Goal: Entertainment & Leisure: Consume media (video, audio)

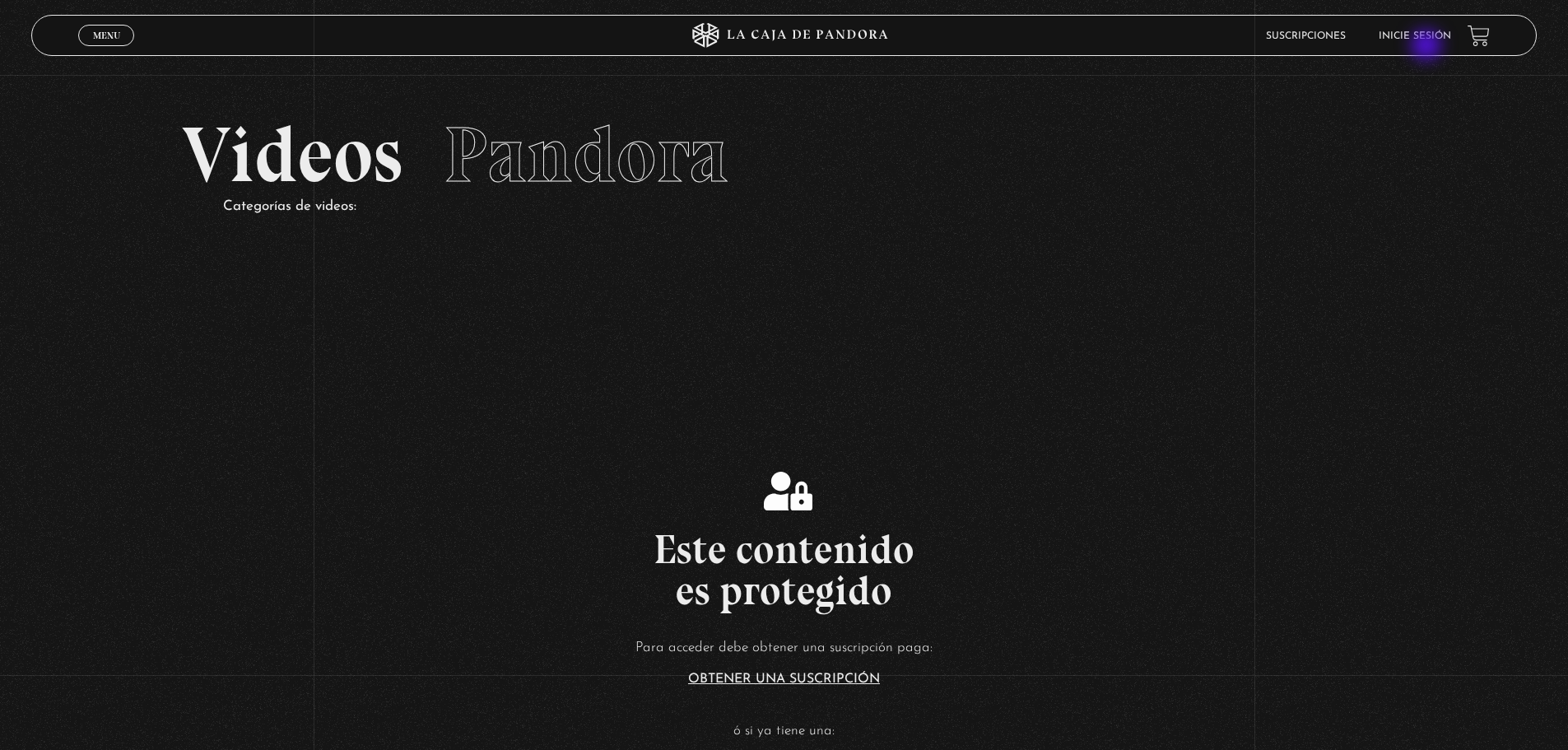
click at [1428, 47] on li "Inicie sesión" at bounding box center [1414, 35] width 73 height 25
click at [1423, 37] on link "Inicie sesión" at bounding box center [1414, 35] width 73 height 10
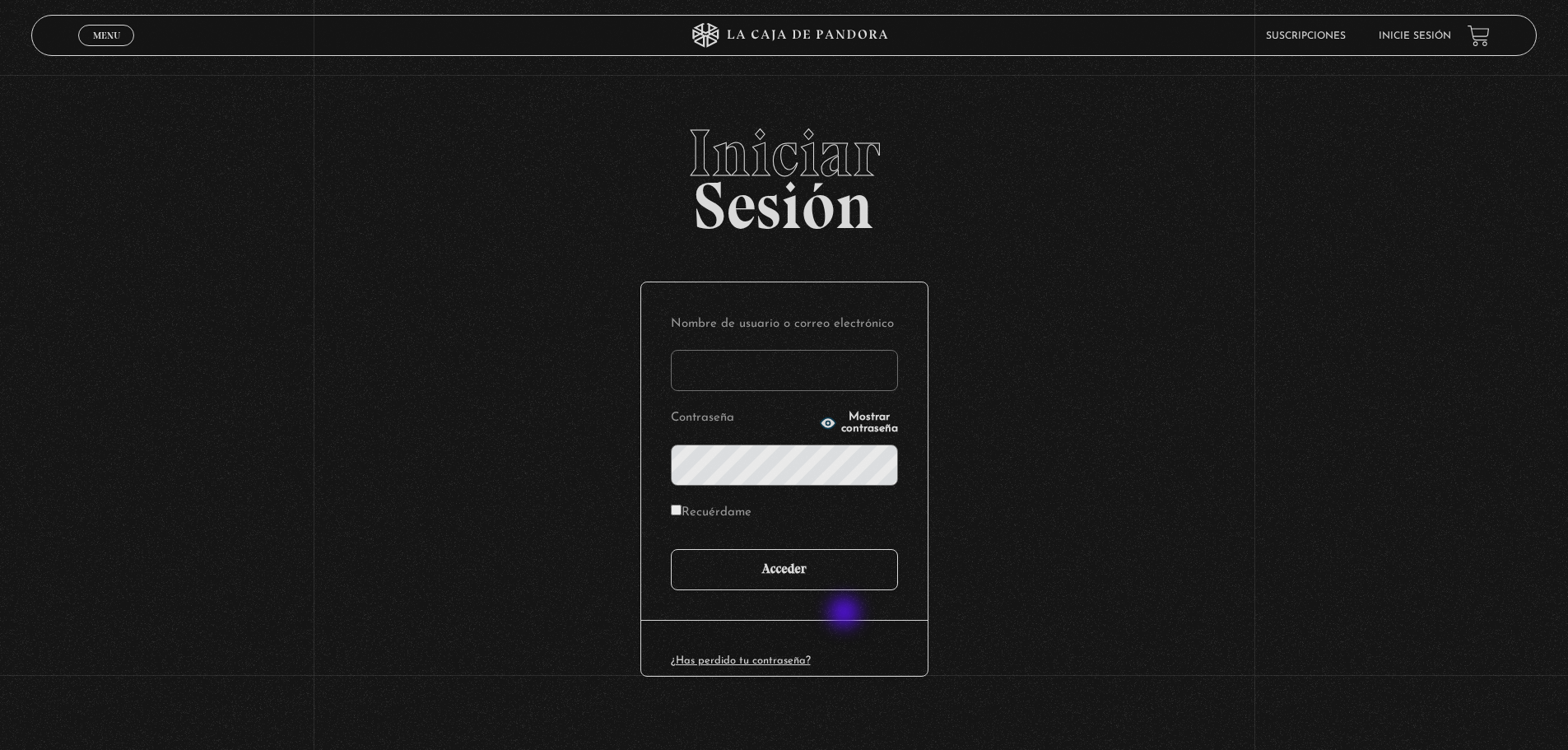
type input "LIOPNI"
click at [839, 578] on input "Acceder" at bounding box center [784, 569] width 227 height 41
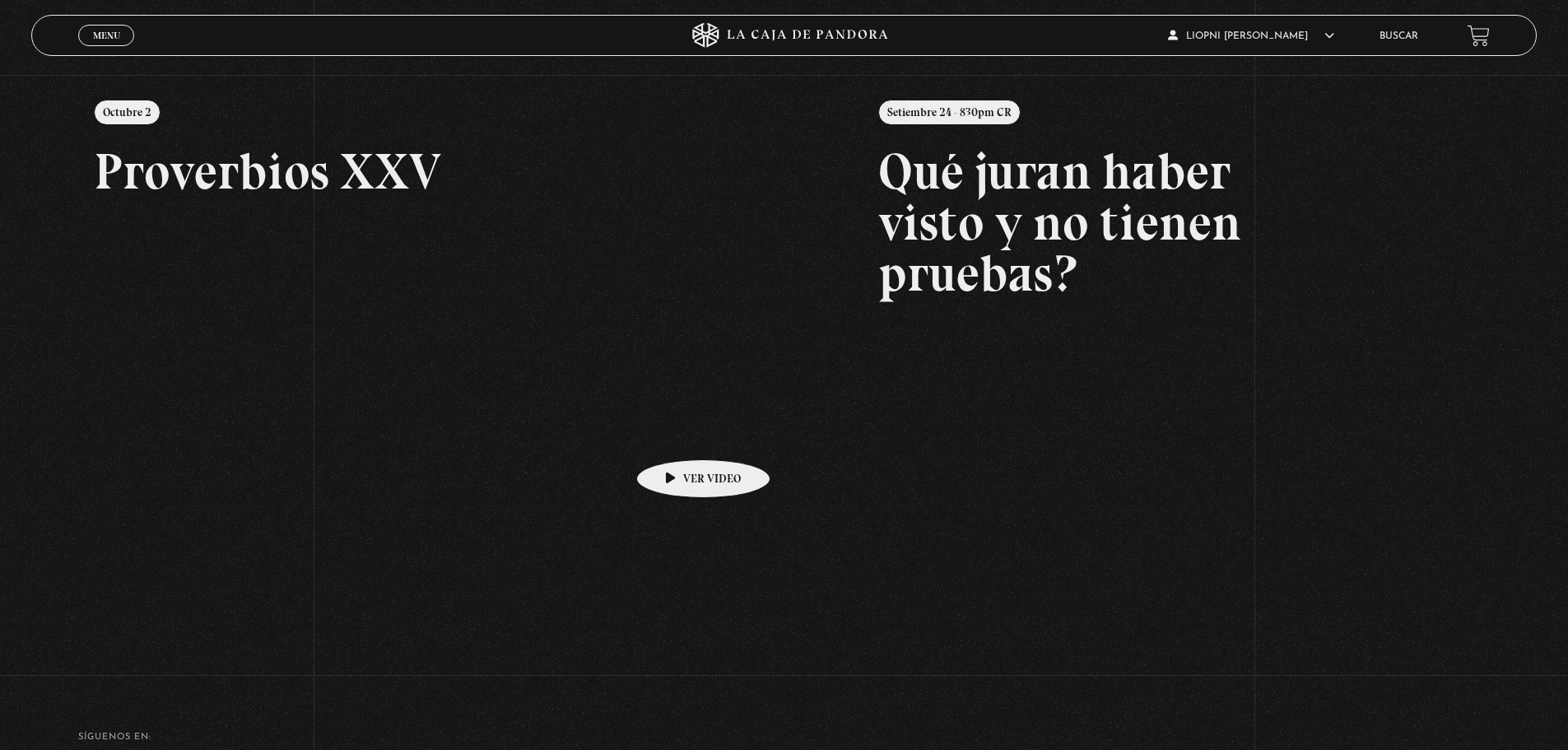
scroll to position [247, 0]
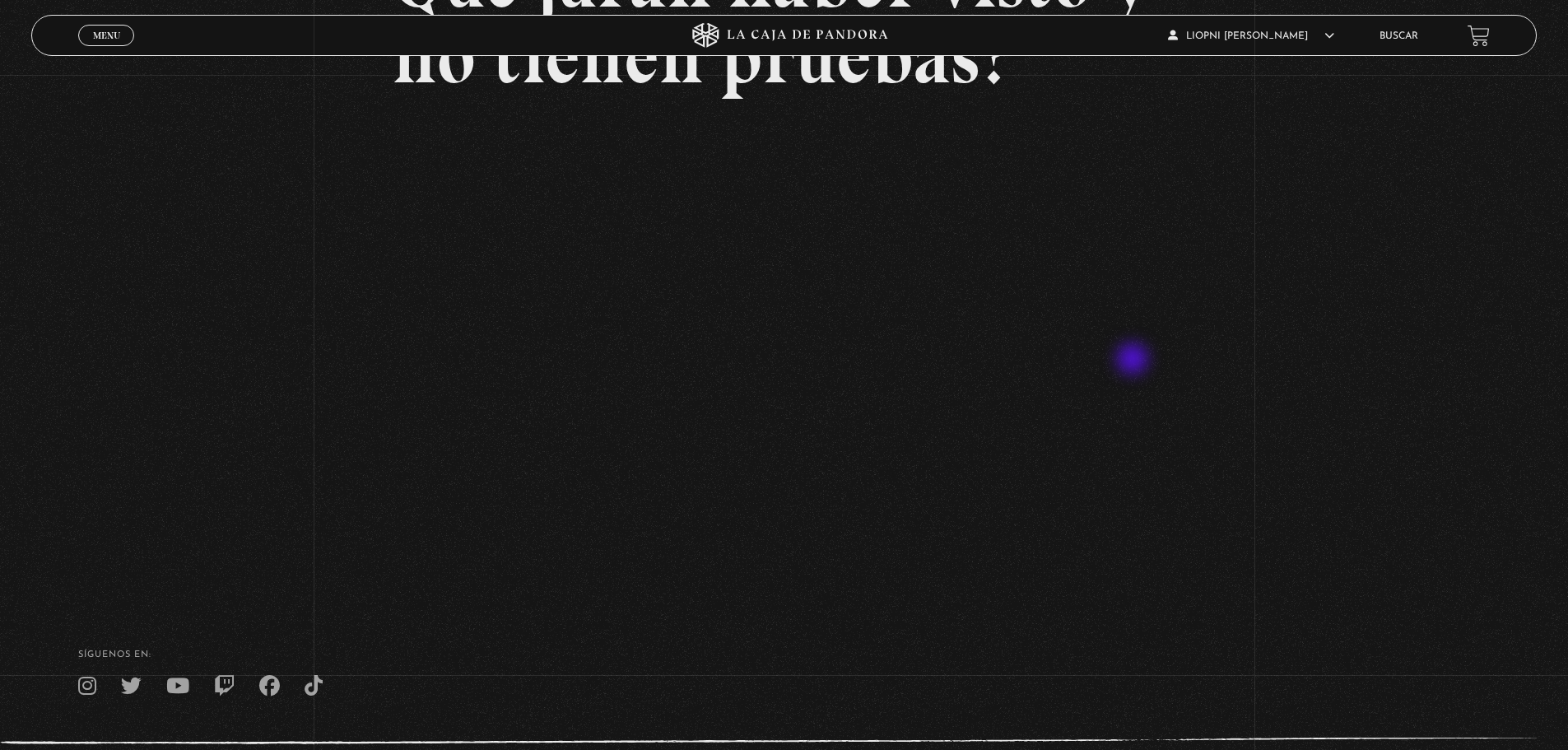
scroll to position [247, 0]
